Goal: Communication & Community: Connect with others

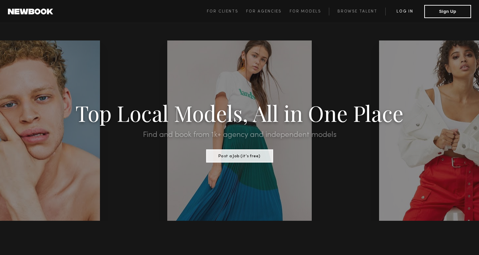
click at [392, 8] on link "Log in" at bounding box center [404, 12] width 39 height 8
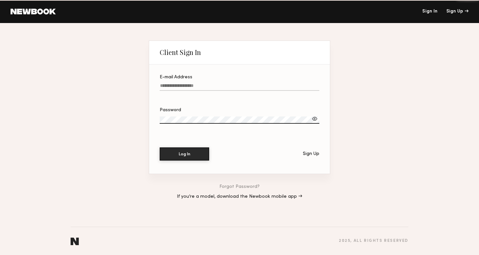
type input "**********"
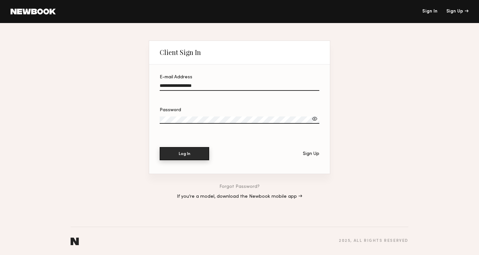
click at [173, 150] on button "Log In" at bounding box center [184, 153] width 49 height 13
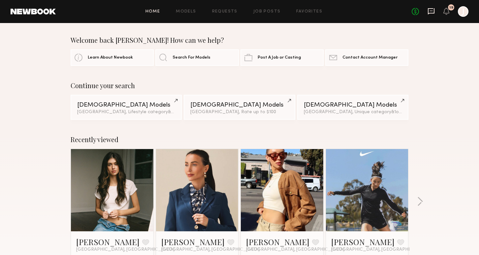
click at [427, 9] on icon at bounding box center [430, 11] width 7 height 6
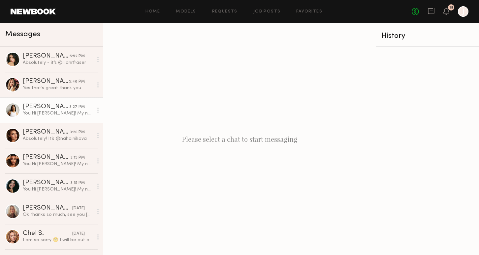
click at [47, 112] on div "You: Hi Alexis! My name is Jason and I'm the marketing director at Grace in LA.…" at bounding box center [58, 113] width 70 height 6
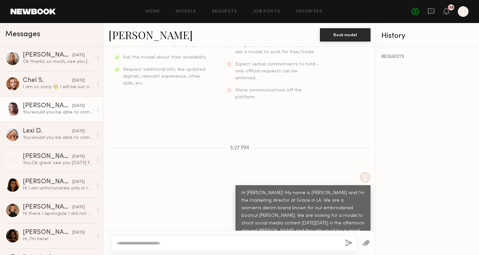
scroll to position [156, 0]
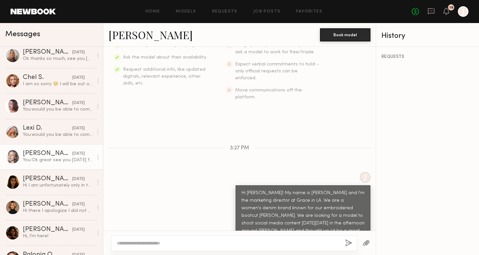
click at [40, 155] on div "Logan R." at bounding box center [47, 154] width 49 height 7
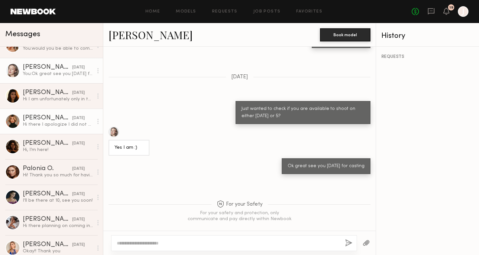
scroll to position [243, 0]
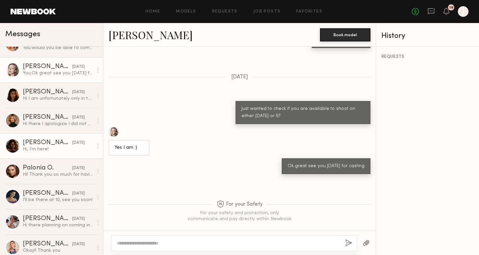
click at [43, 146] on div "Isabella W." at bounding box center [47, 143] width 49 height 7
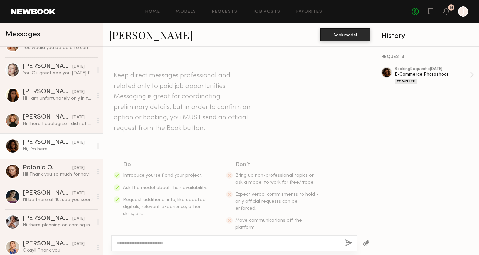
scroll to position [442, 0]
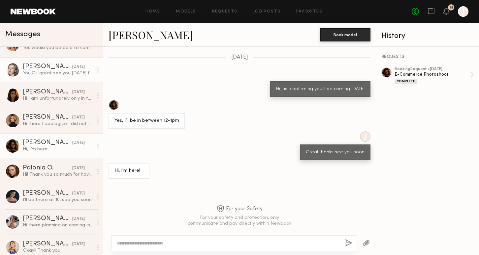
click at [45, 67] on div "Logan R." at bounding box center [47, 67] width 49 height 7
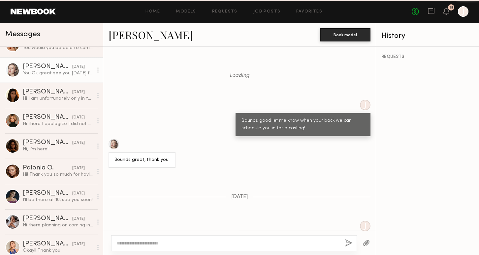
scroll to position [445, 0]
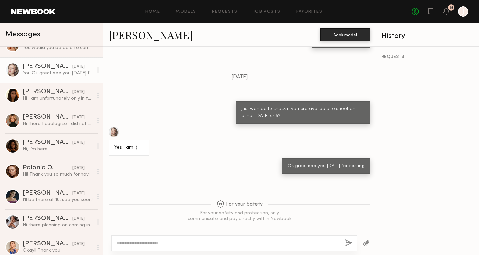
click at [115, 127] on div at bounding box center [113, 132] width 11 height 11
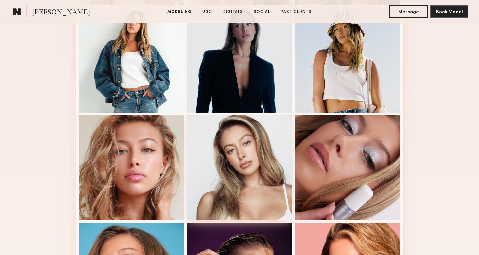
scroll to position [299, 0]
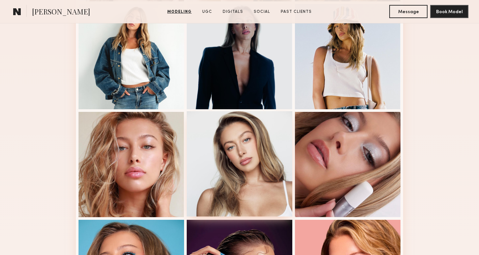
click at [224, 156] on div at bounding box center [239, 163] width 105 height 105
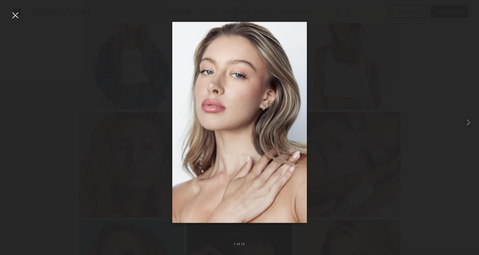
click at [12, 12] on div at bounding box center [15, 15] width 11 height 11
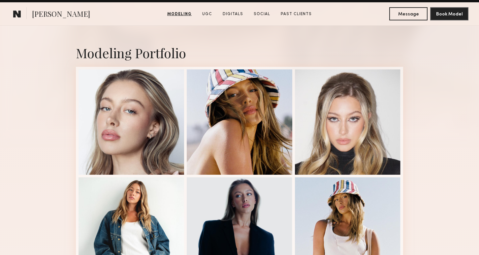
scroll to position [0, 0]
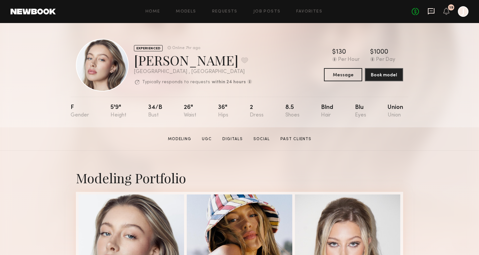
click at [431, 12] on icon at bounding box center [430, 11] width 7 height 7
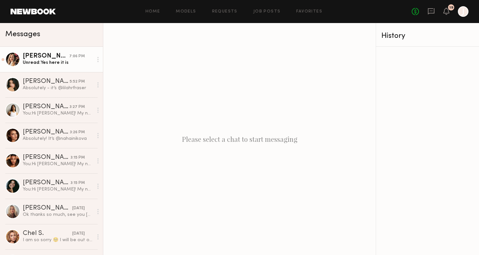
click at [14, 56] on div at bounding box center [12, 59] width 15 height 15
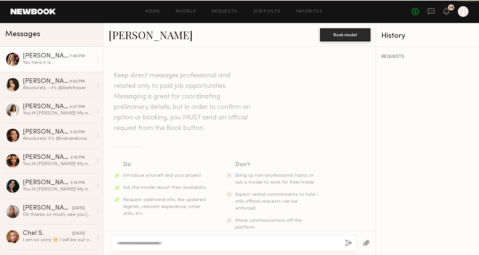
scroll to position [337, 0]
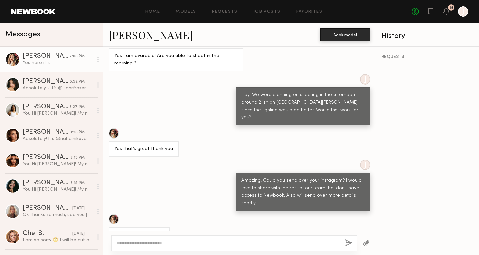
click at [113, 214] on div at bounding box center [113, 219] width 11 height 11
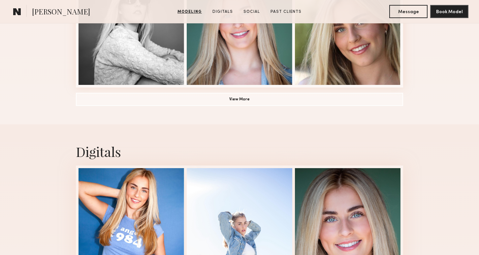
scroll to position [541, 0]
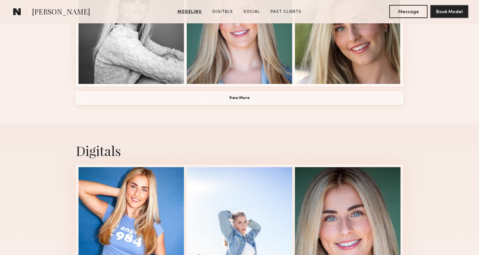
click at [231, 100] on button "View More" at bounding box center [239, 98] width 327 height 13
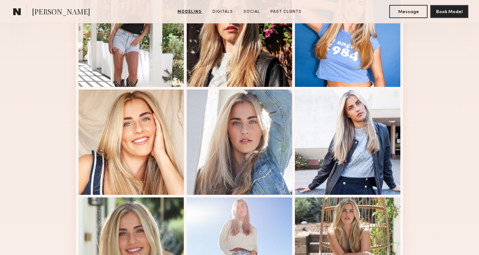
scroll to position [0, 0]
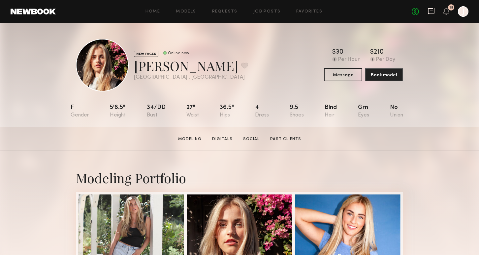
click at [428, 10] on icon at bounding box center [430, 11] width 7 height 6
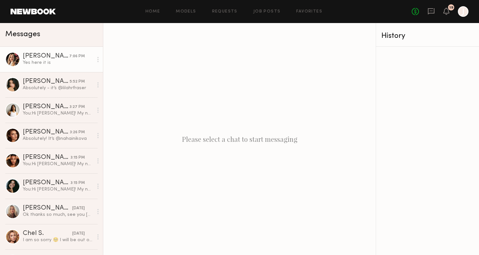
click at [45, 55] on div "[PERSON_NAME]" at bounding box center [46, 56] width 46 height 7
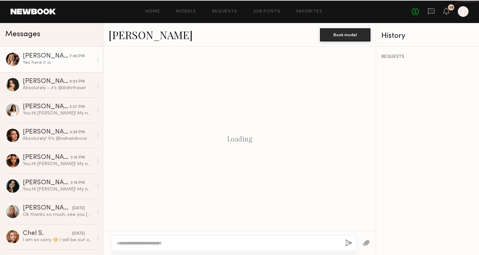
scroll to position [337, 0]
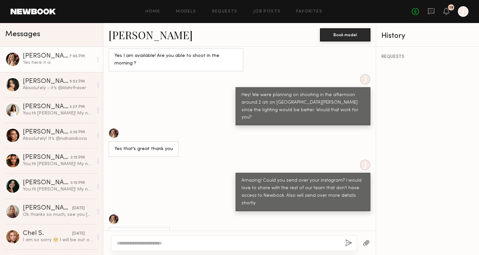
click at [126, 232] on div "[URL][DOMAIN_NAME]" at bounding box center [138, 236] width 49 height 8
drag, startPoint x: 219, startPoint y: 198, endPoint x: 107, endPoint y: 190, distance: 112.7
click at [107, 214] on div "[URL][DOMAIN_NAME]" at bounding box center [239, 228] width 272 height 29
copy div "[URL][DOMAIN_NAME]"
